Goal: Transaction & Acquisition: Subscribe to service/newsletter

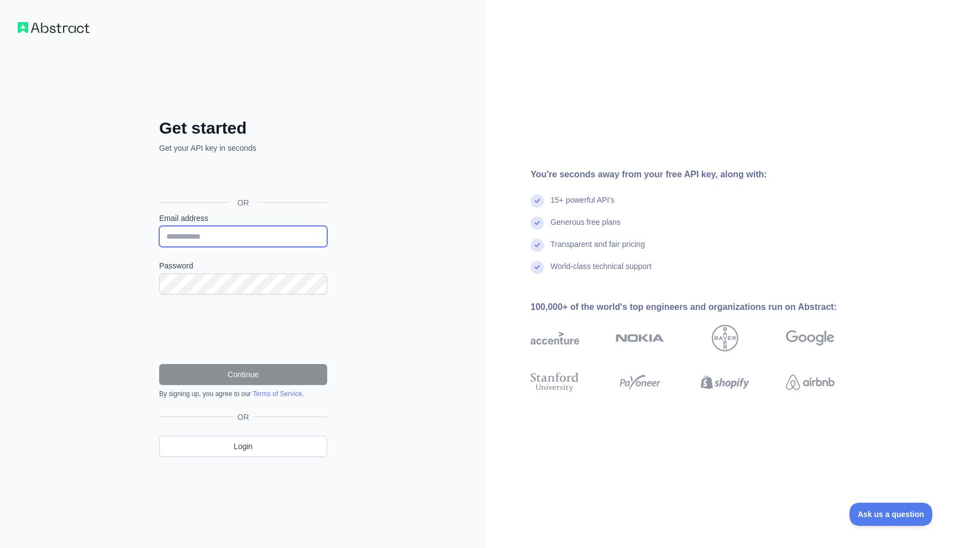
click at [254, 234] on input "Email address" at bounding box center [243, 236] width 168 height 21
type input "**********"
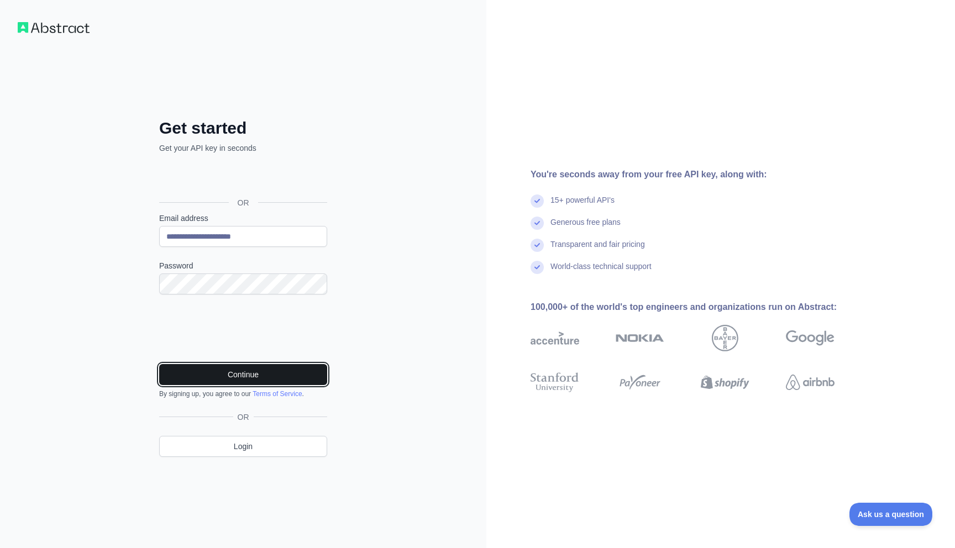
click at [190, 369] on button "Continue" at bounding box center [243, 374] width 168 height 21
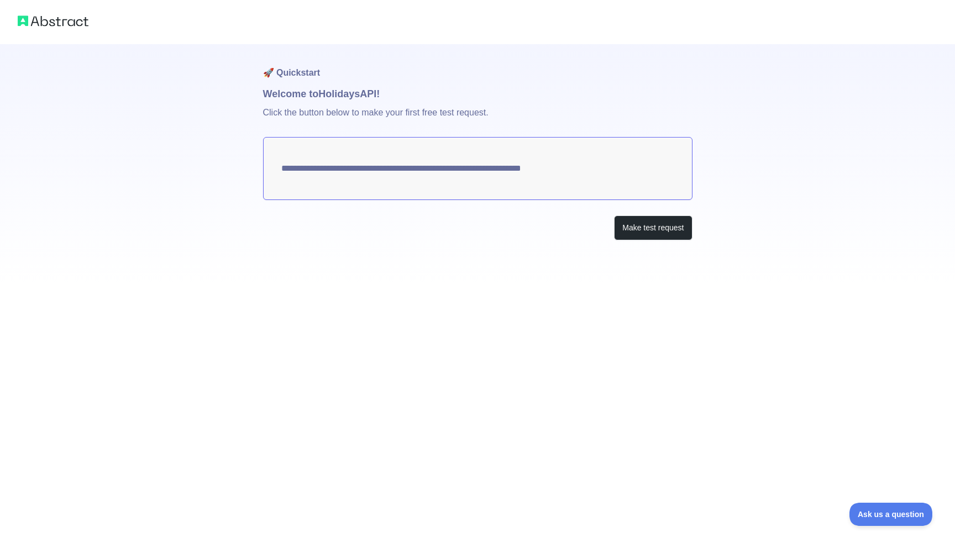
click at [645, 185] on textarea "**********" at bounding box center [478, 168] width 430 height 63
click at [627, 229] on button "Make test request" at bounding box center [653, 228] width 78 height 25
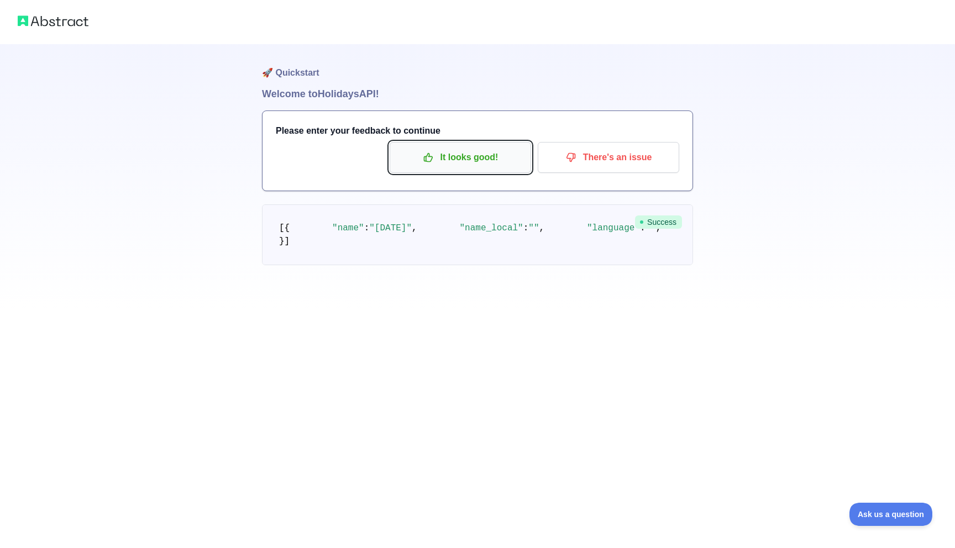
click at [499, 154] on p "It looks good!" at bounding box center [460, 157] width 125 height 19
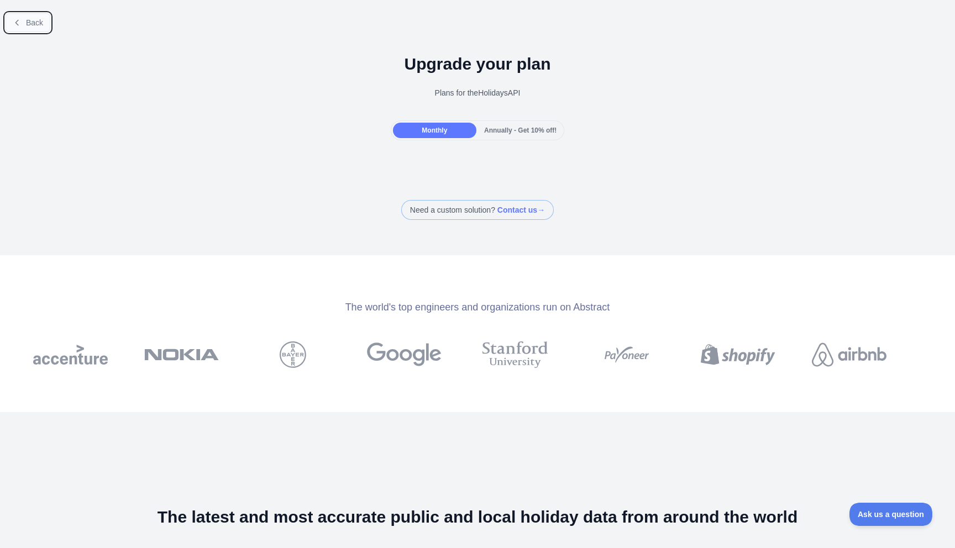
click at [28, 18] on span "Back" at bounding box center [34, 22] width 17 height 9
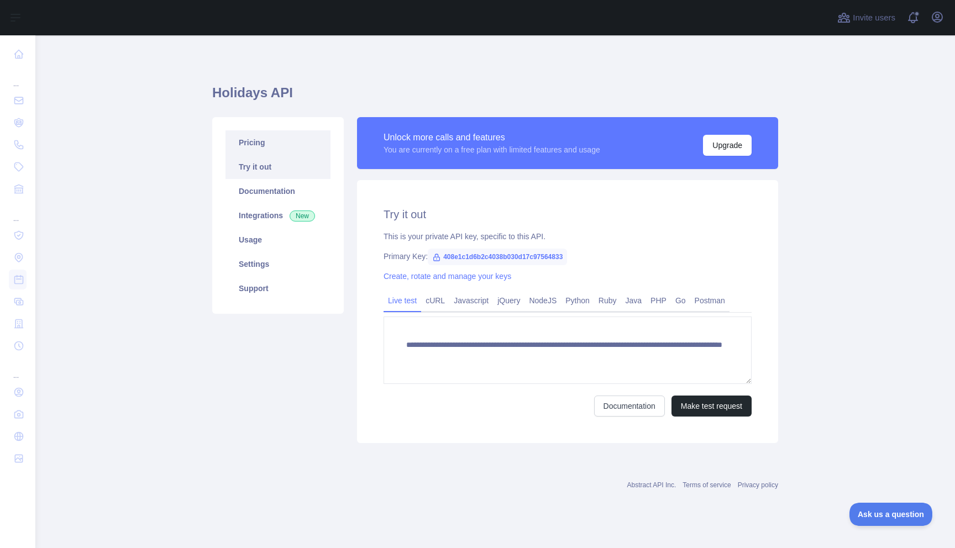
click at [286, 141] on link "Pricing" at bounding box center [278, 142] width 105 height 24
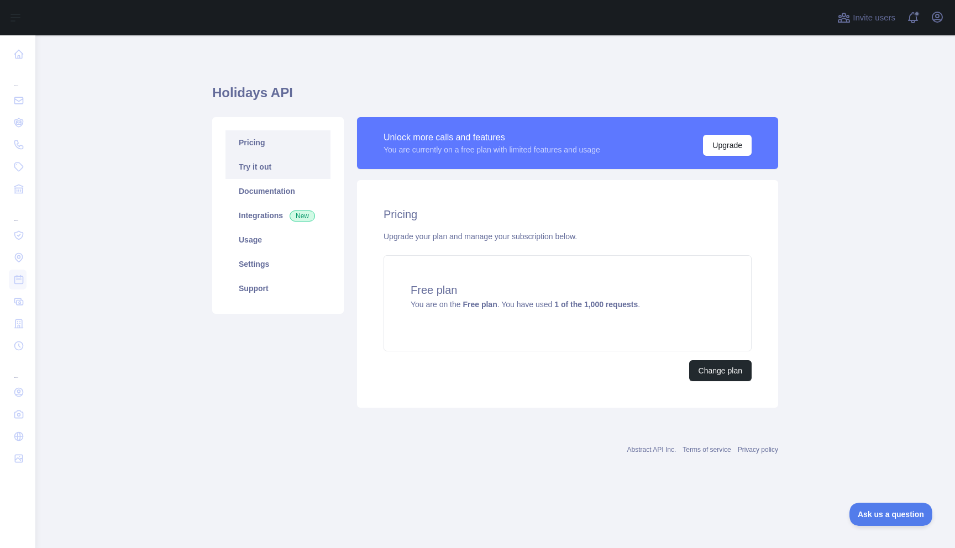
click at [284, 164] on link "Try it out" at bounding box center [278, 167] width 105 height 24
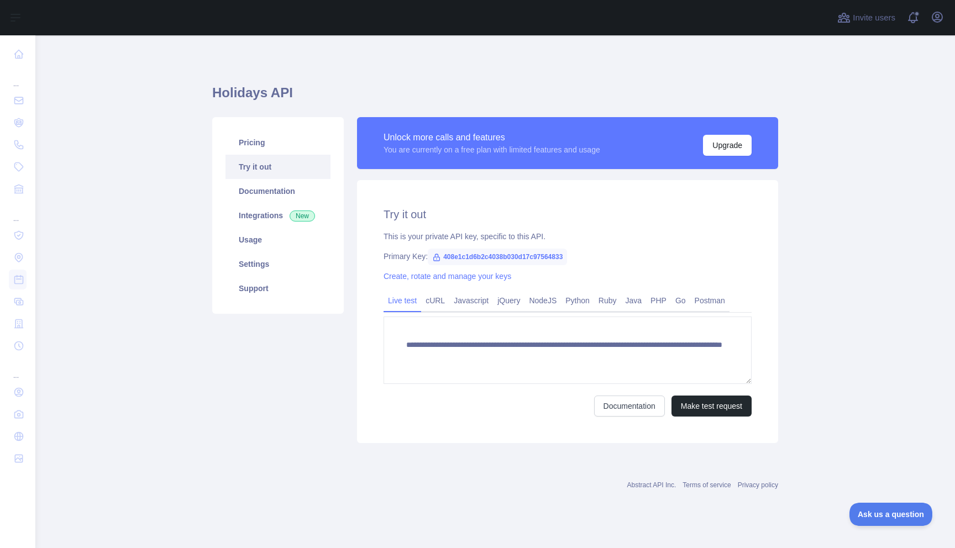
click at [501, 255] on span "408e1c1d6b2c4038b030d17c97564833" at bounding box center [497, 257] width 139 height 17
copy span "408e1c1d6b2c4038b030d17c97564833"
click at [621, 260] on div "Primary Key: 408e1c1d6b2c4038b030d17c97564833" at bounding box center [568, 256] width 368 height 11
click at [610, 260] on div "Primary Key: 408e1c1d6b2c4038b030d17c97564833" at bounding box center [568, 256] width 368 height 11
